Goal: Task Accomplishment & Management: Complete application form

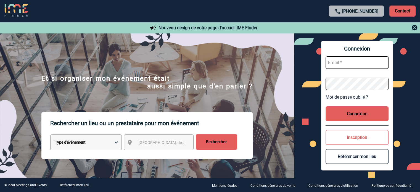
type input "[EMAIL_ADDRESS][DOMAIN_NAME]"
click at [352, 115] on button "Connexion" at bounding box center [357, 113] width 63 height 15
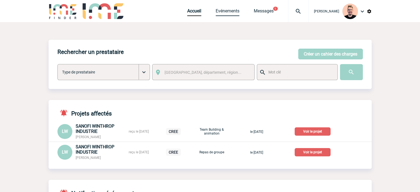
click at [217, 10] on link "Evénements" at bounding box center [228, 12] width 24 height 8
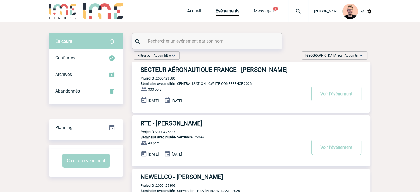
click at [337, 55] on span "[GEOGRAPHIC_DATA] par : Aucun tri" at bounding box center [332, 56] width 53 height 6
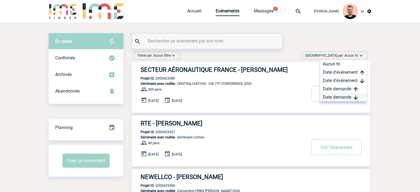
click at [337, 95] on div "Date demande" at bounding box center [343, 97] width 47 height 8
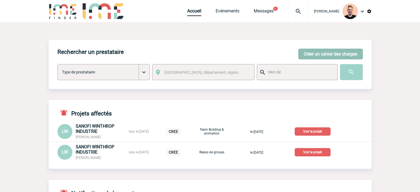
click at [309, 53] on button "Créer un cahier des charges" at bounding box center [330, 54] width 65 height 11
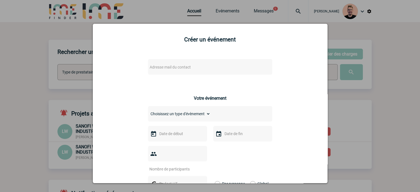
click at [150, 66] on span "Adresse mail du contact" at bounding box center [170, 67] width 41 height 4
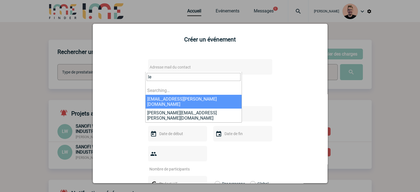
type input "l"
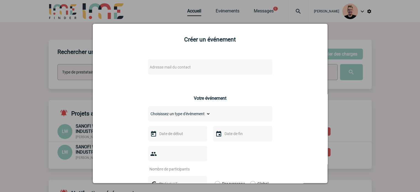
click at [28, 47] on div at bounding box center [210, 96] width 420 height 192
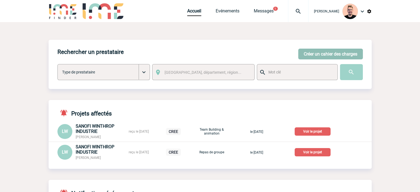
click at [324, 54] on button "Créer un cahier des charges" at bounding box center [330, 54] width 65 height 11
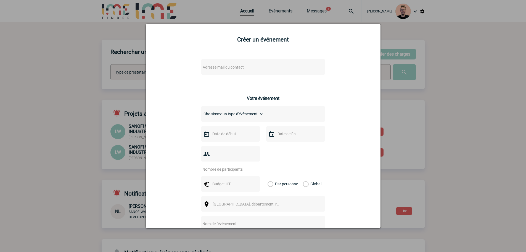
click at [181, 19] on div at bounding box center [263, 126] width 526 height 252
